Goal: Check status: Check status

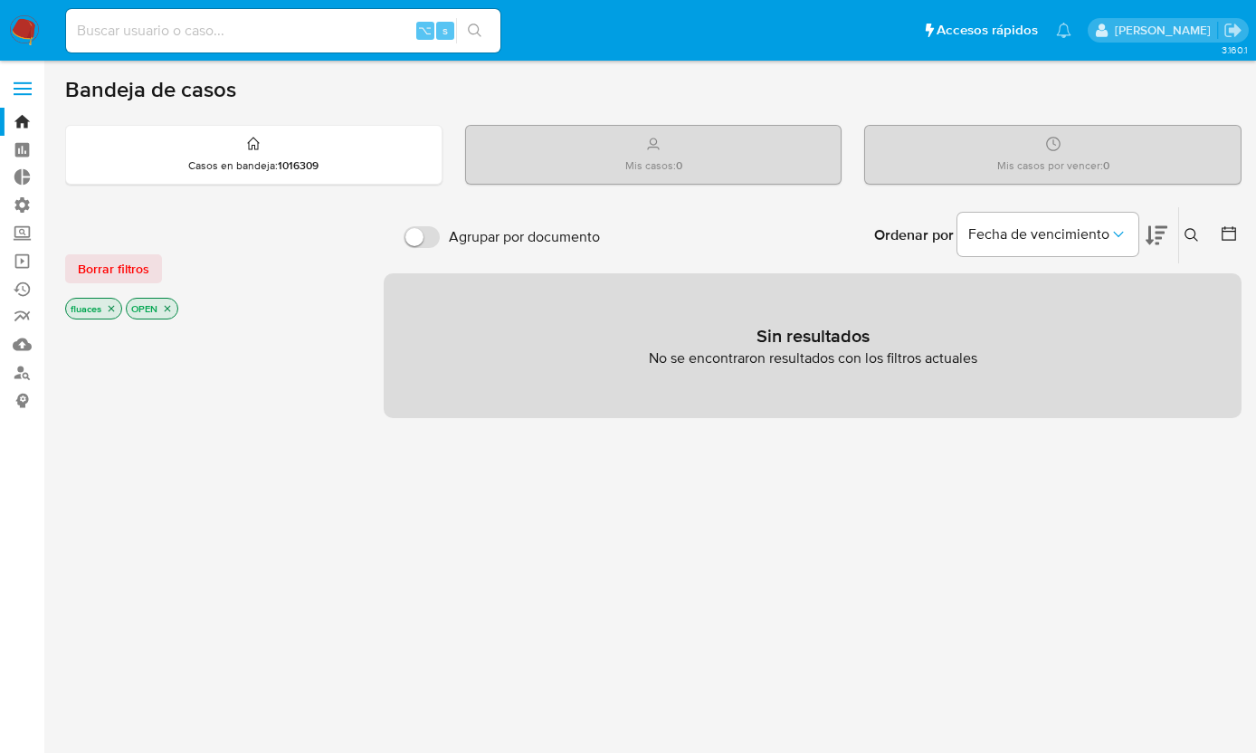
click at [228, 40] on input at bounding box center [283, 31] width 434 height 24
paste input "2449018007"
type input "2449018007"
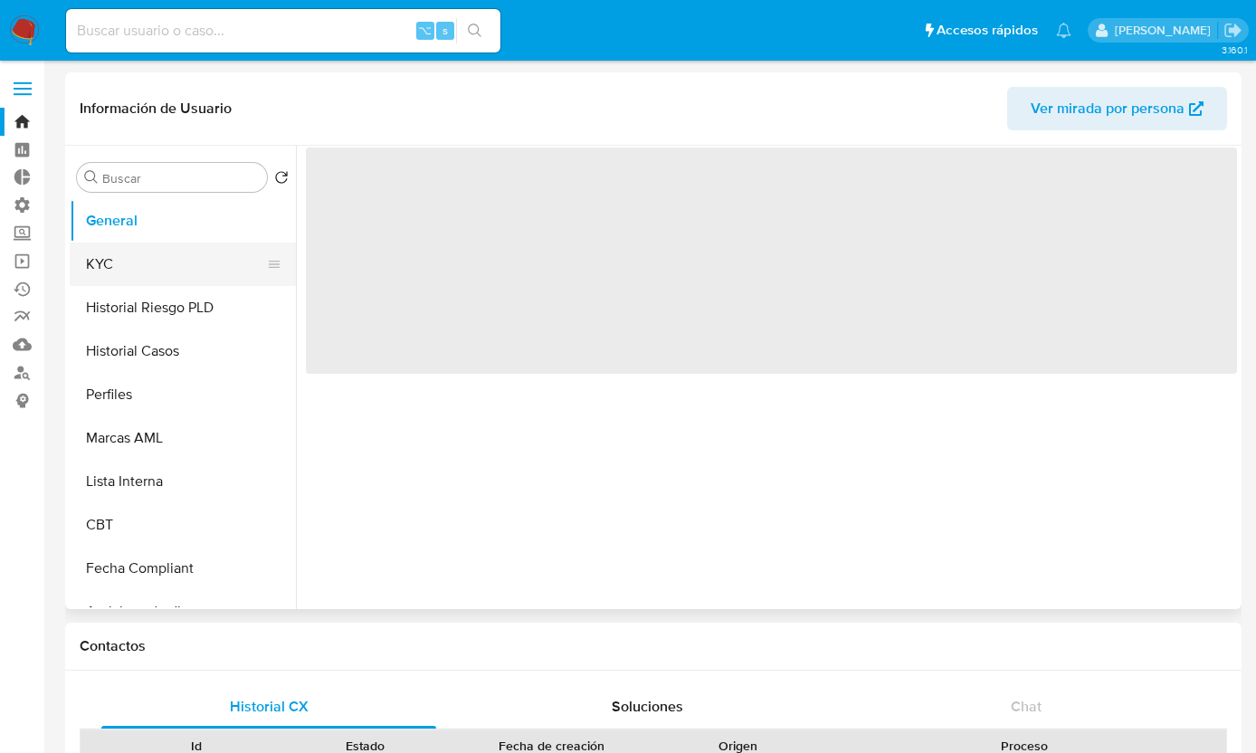
select select "10"
click at [121, 280] on button "KYC" at bounding box center [176, 264] width 212 height 43
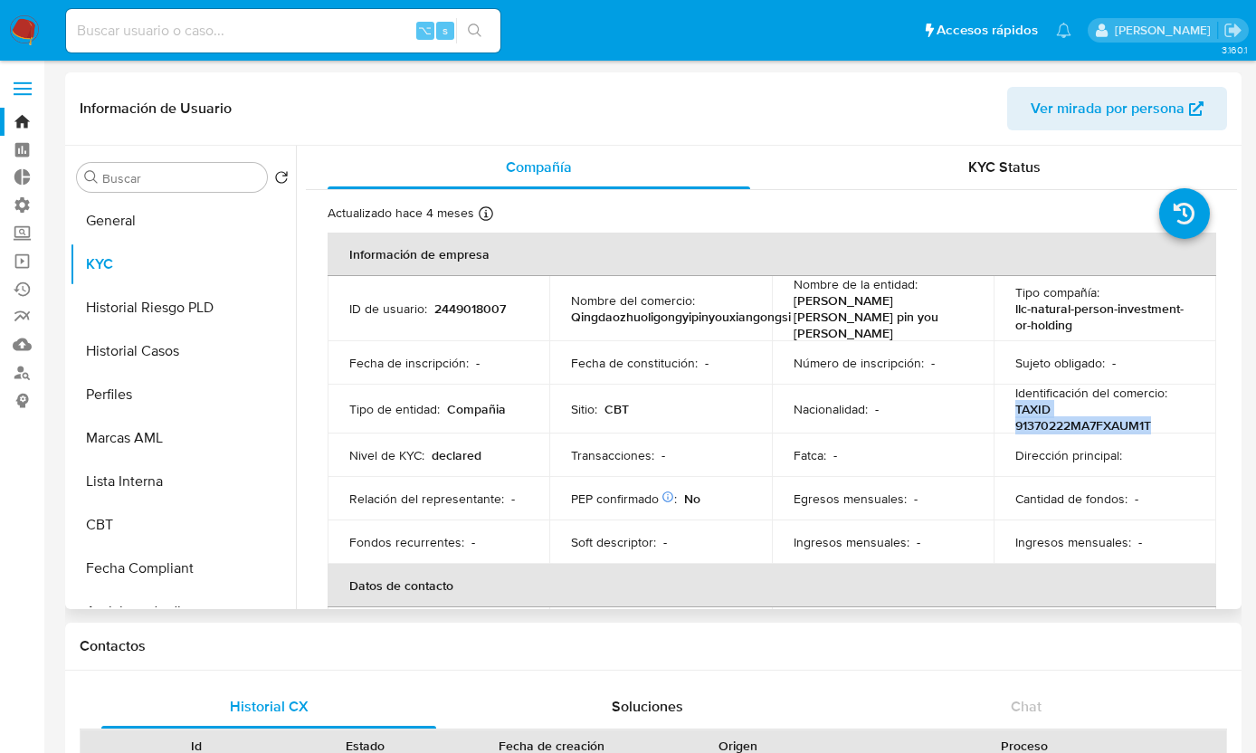
drag, startPoint x: 1158, startPoint y: 415, endPoint x: 1008, endPoint y: 407, distance: 150.4
click at [1008, 407] on td "Identificación del comercio : TAXID 91370222MA7FXAUM1T" at bounding box center [1105, 409] width 223 height 49
click at [1015, 407] on p "TAXID 91370222MA7FXAUM1T" at bounding box center [1101, 417] width 172 height 33
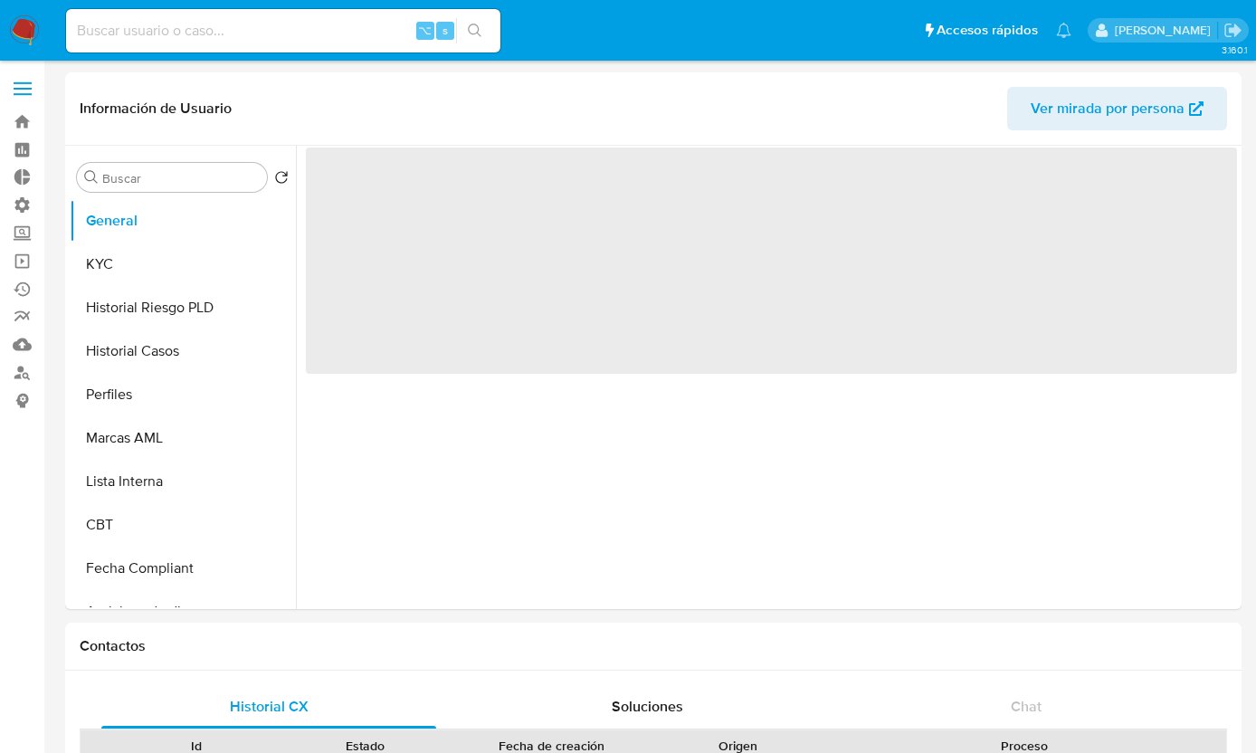
click at [182, 35] on input at bounding box center [283, 31] width 434 height 24
paste input "2287439735"
type input "2287439735"
click at [102, 281] on button "KYC" at bounding box center [176, 264] width 212 height 43
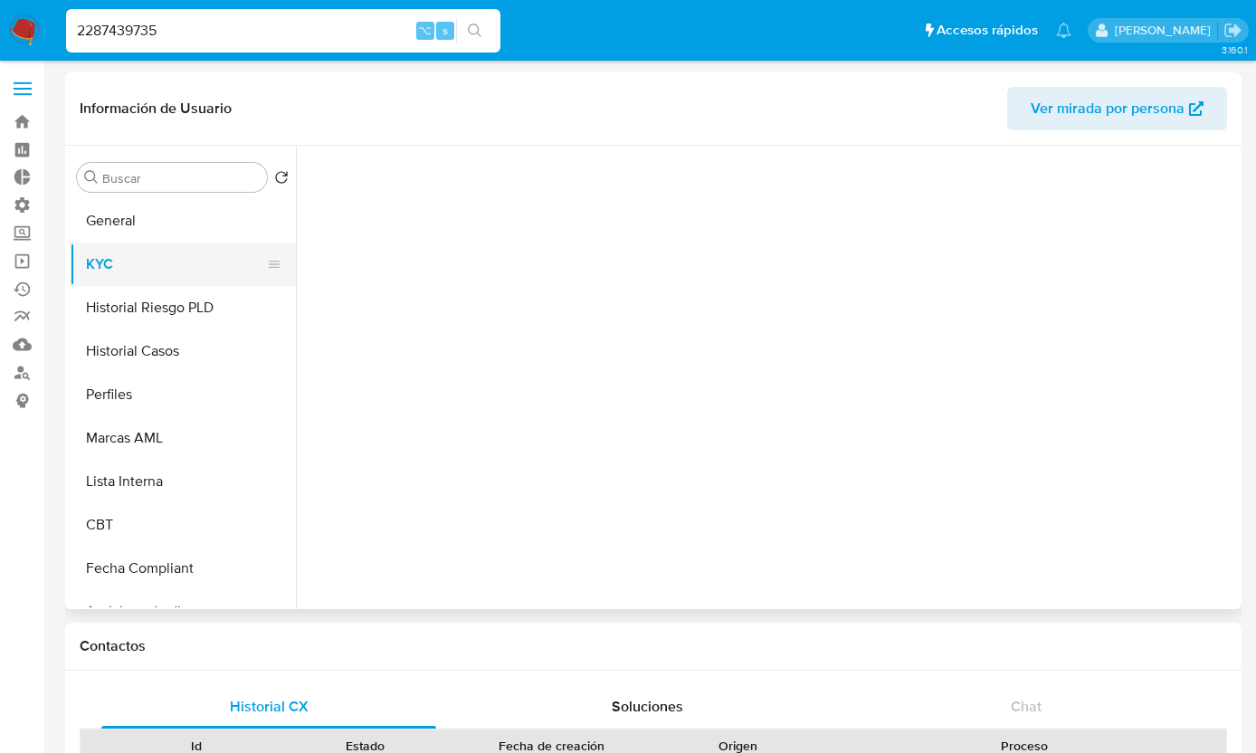
select select "10"
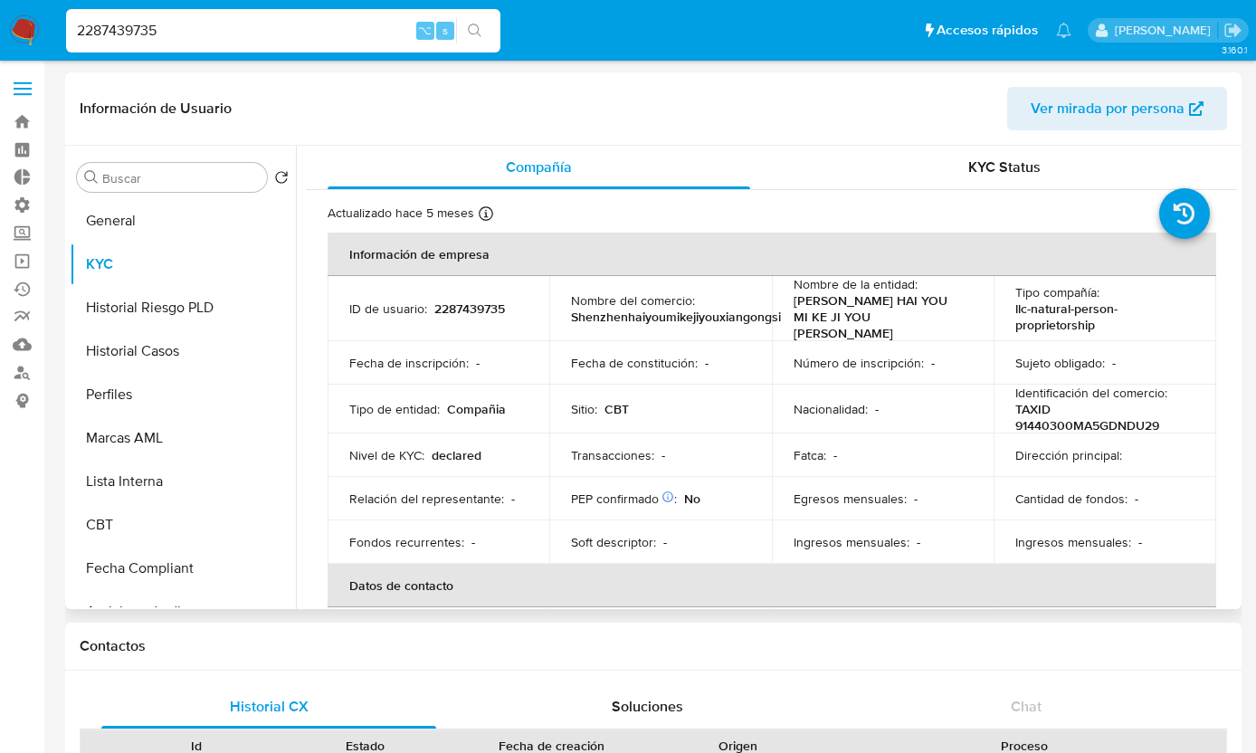
click at [1084, 408] on p "TAXID 91440300MA5GDNDU29" at bounding box center [1101, 417] width 172 height 33
drag, startPoint x: 1094, startPoint y: 409, endPoint x: 1012, endPoint y: 409, distance: 82.3
click at [1015, 409] on p "TAXID 91440300MA5GDNDU29" at bounding box center [1101, 417] width 172 height 33
